Goal: Find specific page/section: Find specific page/section

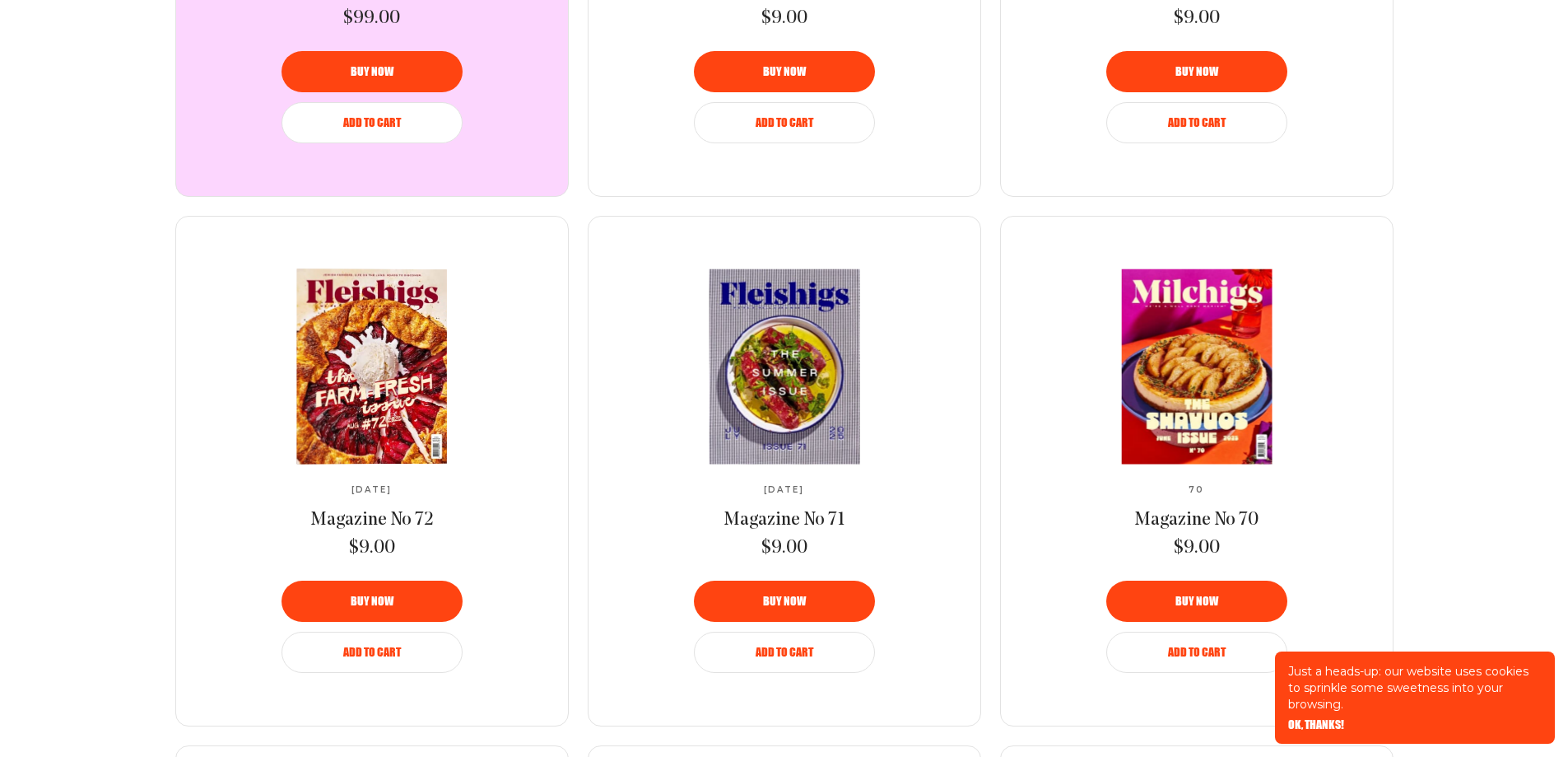
scroll to position [1400, 0]
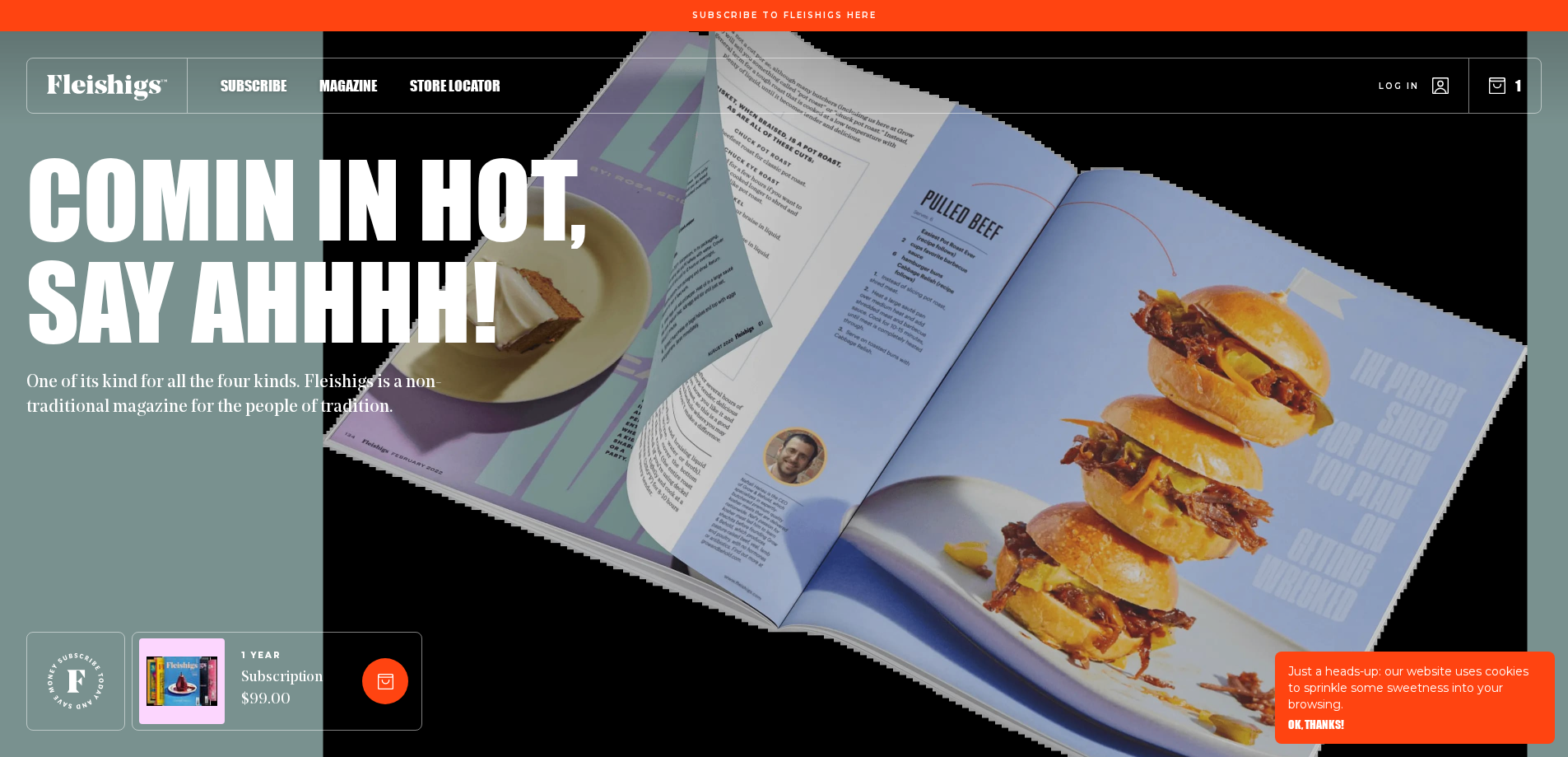
click at [1504, 86] on icon "button" at bounding box center [1497, 85] width 16 height 16
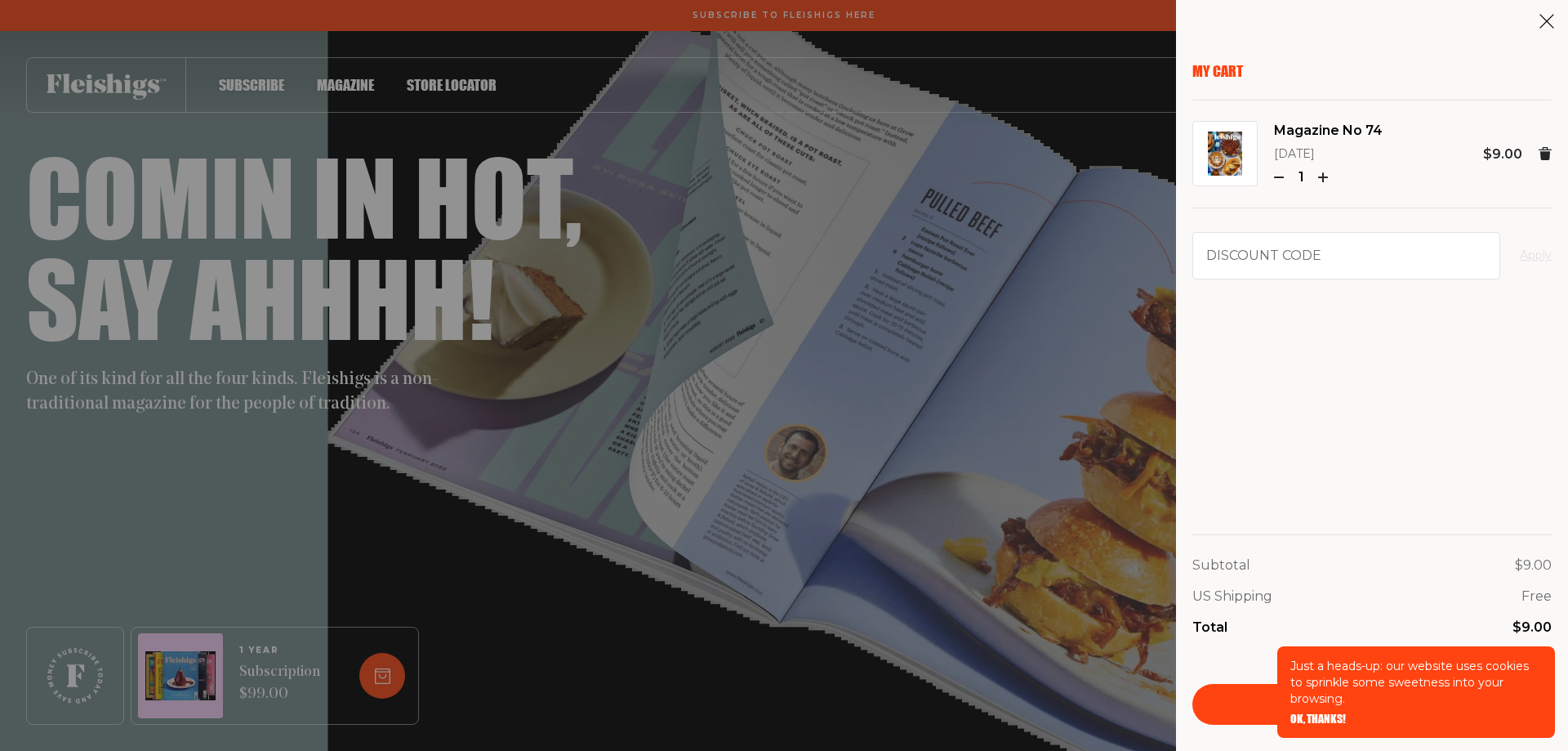
click at [1544, 150] on use at bounding box center [1545, 154] width 13 height 13
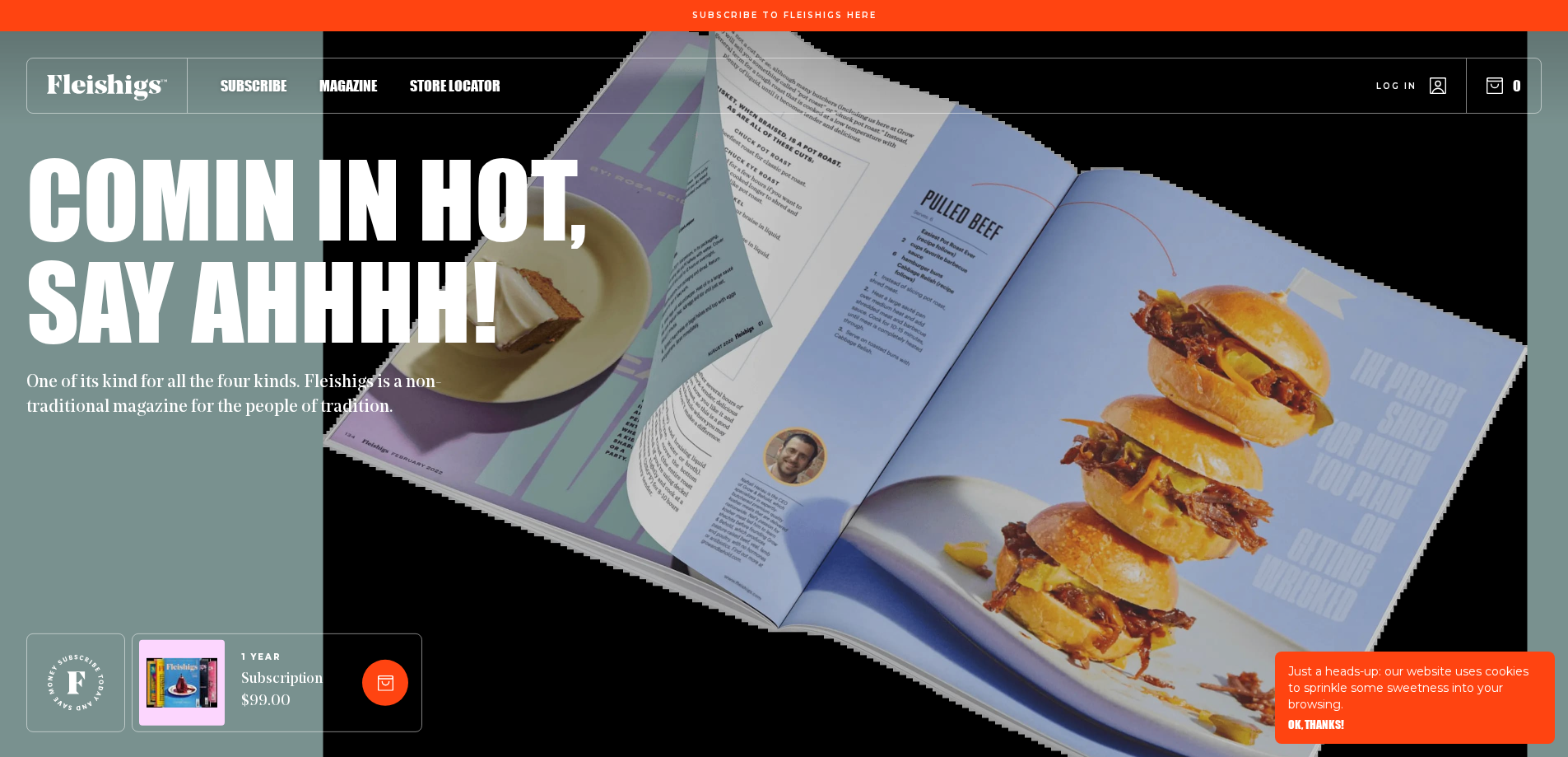
click at [458, 77] on span "Store locator" at bounding box center [455, 68] width 91 height 18
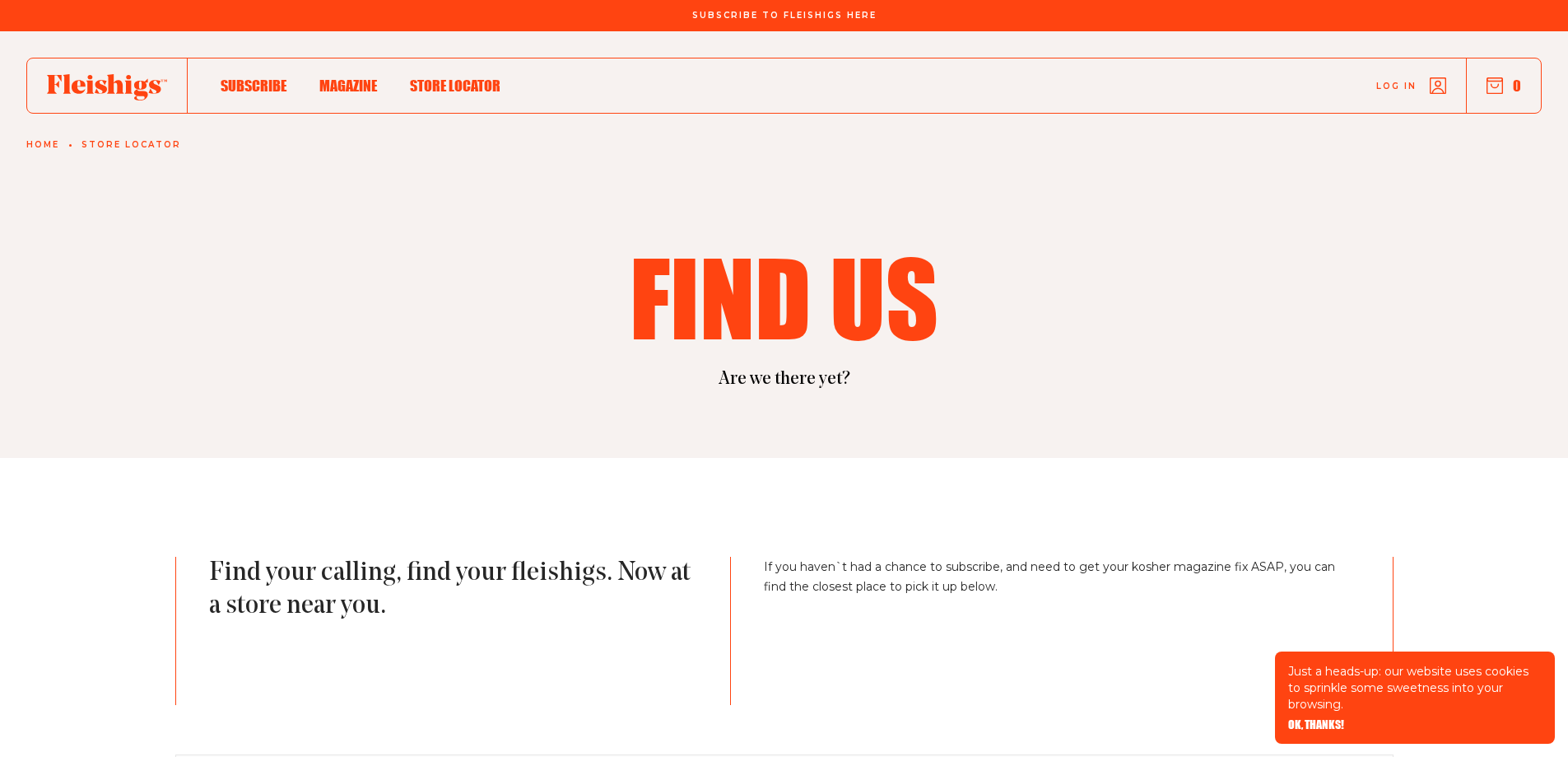
click at [115, 92] on icon at bounding box center [107, 87] width 120 height 26
